Goal: Information Seeking & Learning: Learn about a topic

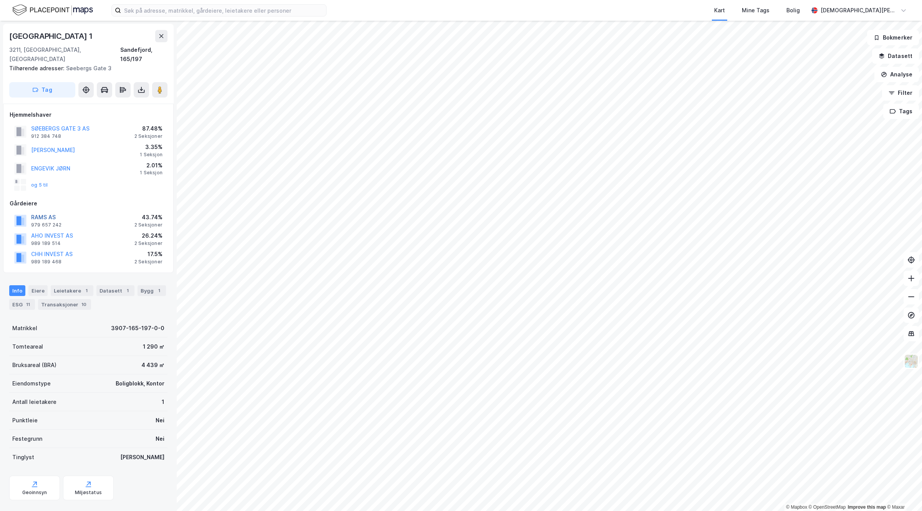
click at [0, 0] on button "RAMS AS" at bounding box center [0, 0] width 0 height 0
